Goal: Find specific page/section: Find specific page/section

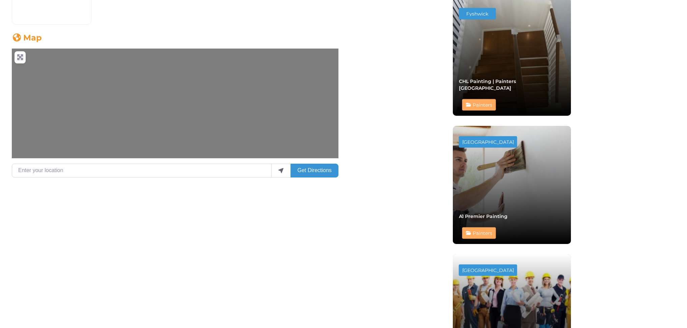
scroll to position [479, 0]
